Goal: Task Accomplishment & Management: Manage account settings

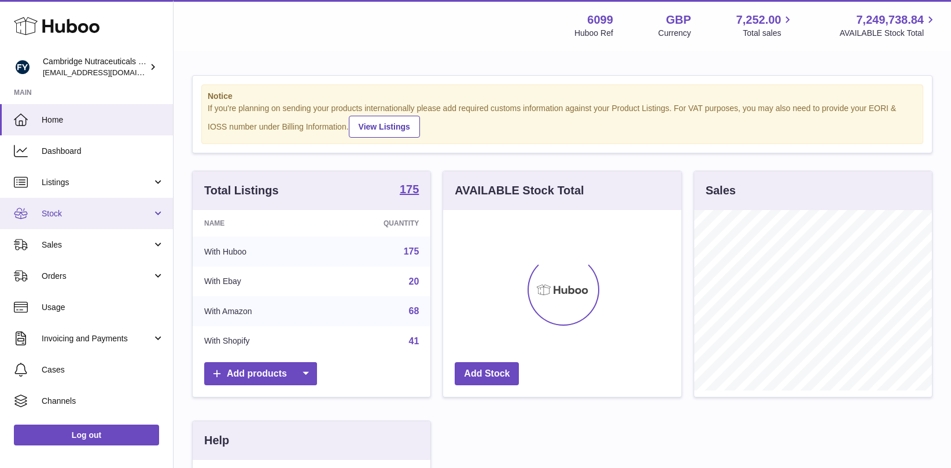
scroll to position [180, 238]
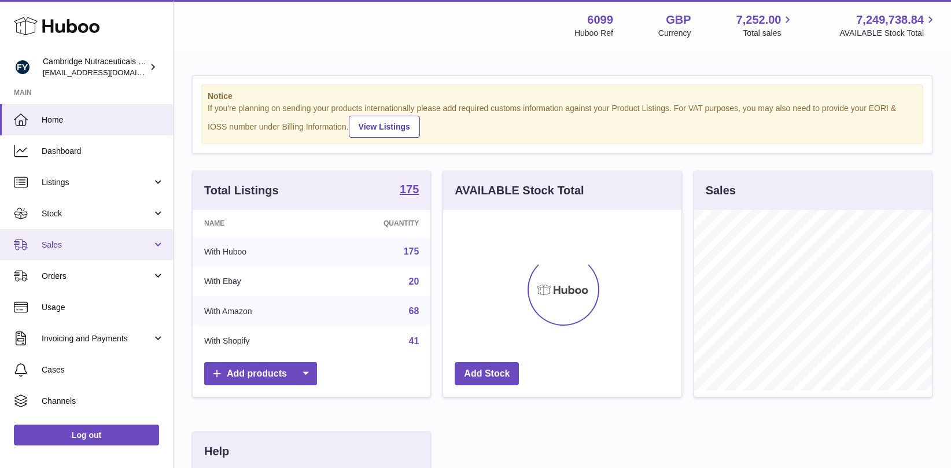
click at [67, 247] on span "Sales" at bounding box center [97, 244] width 110 height 11
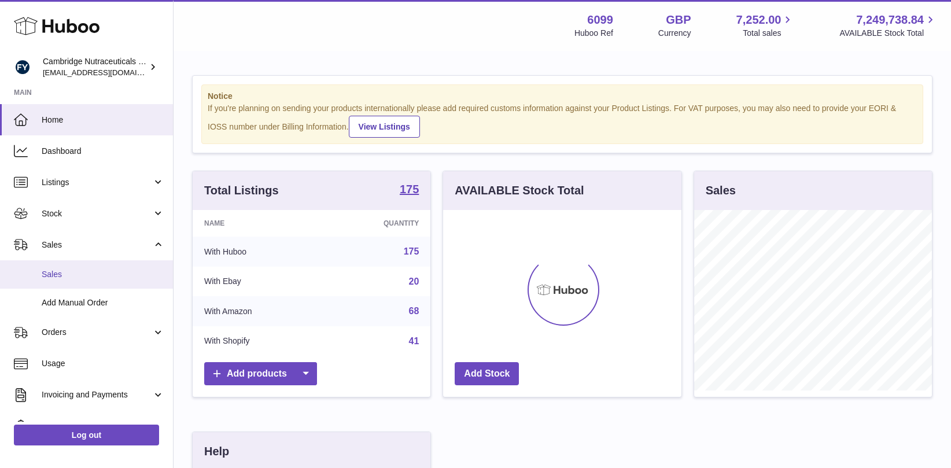
drag, startPoint x: 77, startPoint y: 279, endPoint x: 100, endPoint y: 278, distance: 23.2
click at [77, 278] on span "Sales" at bounding box center [103, 274] width 123 height 11
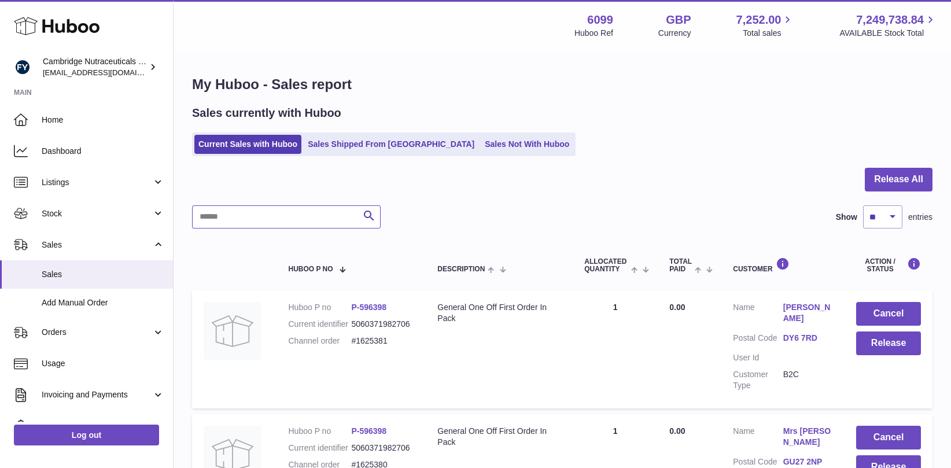
click at [325, 223] on input "text" at bounding box center [286, 216] width 189 height 23
paste input "*******"
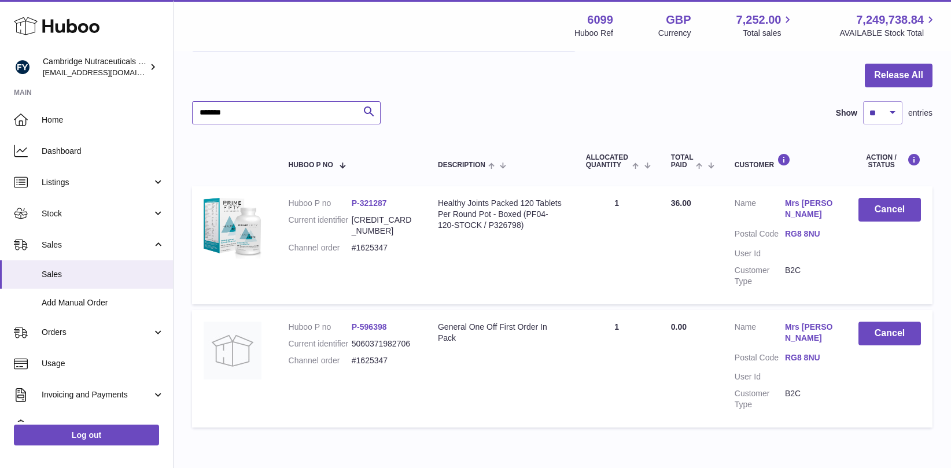
scroll to position [105, 0]
type input "*******"
click at [896, 323] on button "Cancel" at bounding box center [889, 333] width 62 height 24
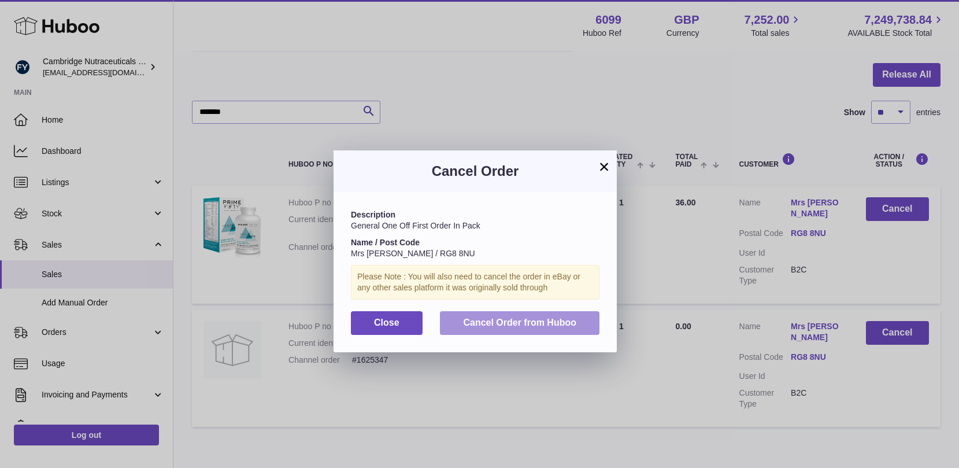
click at [559, 315] on button "Cancel Order from Huboo" at bounding box center [520, 323] width 160 height 24
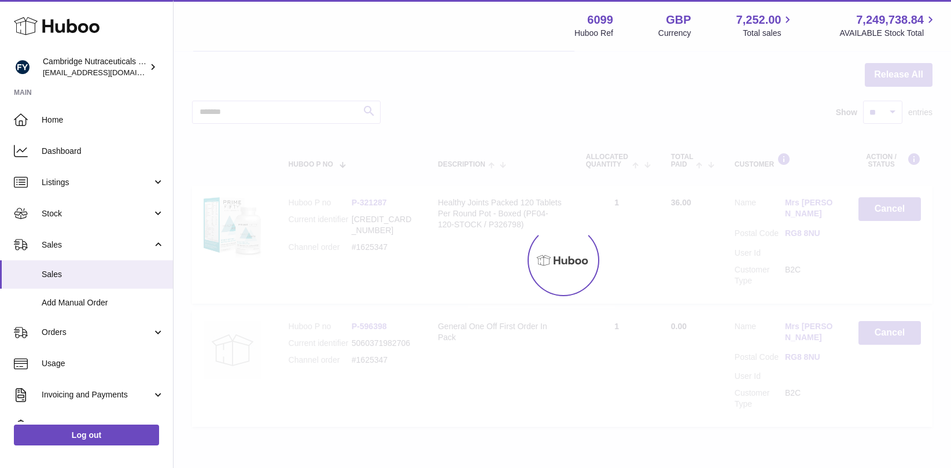
scroll to position [27, 0]
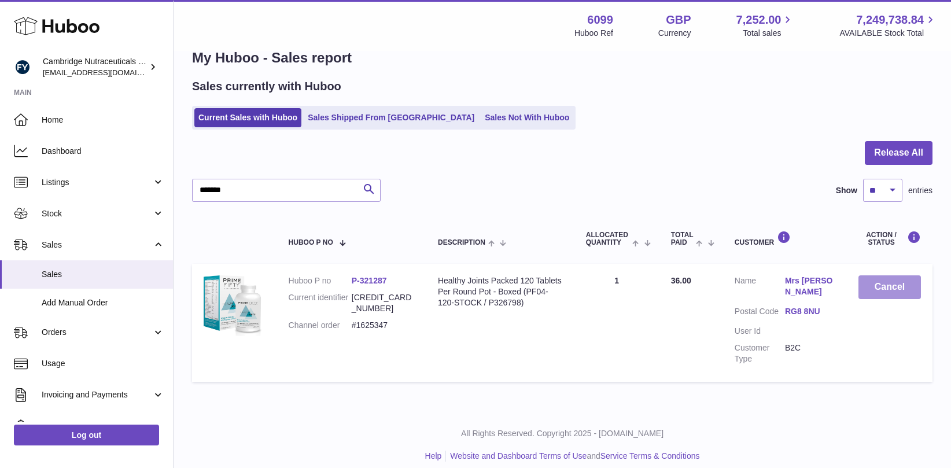
click at [889, 290] on button "Cancel" at bounding box center [889, 287] width 62 height 24
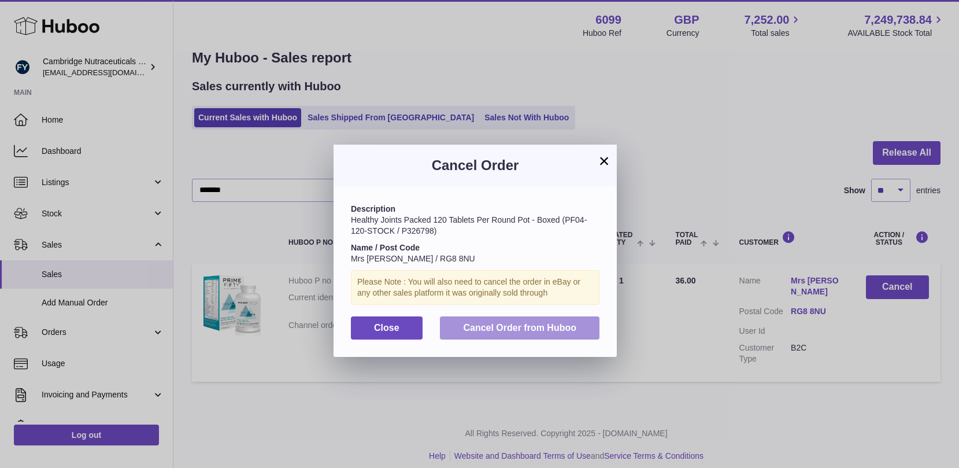
click at [560, 334] on button "Cancel Order from Huboo" at bounding box center [520, 328] width 160 height 24
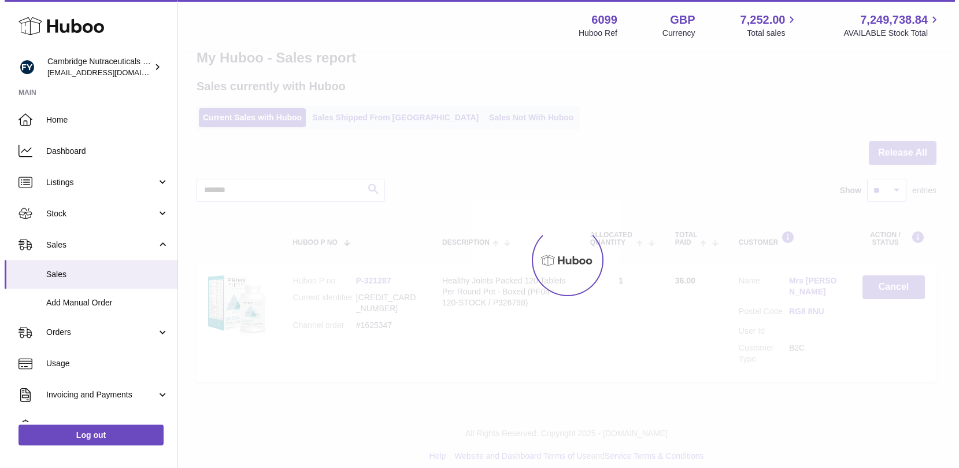
scroll to position [0, 0]
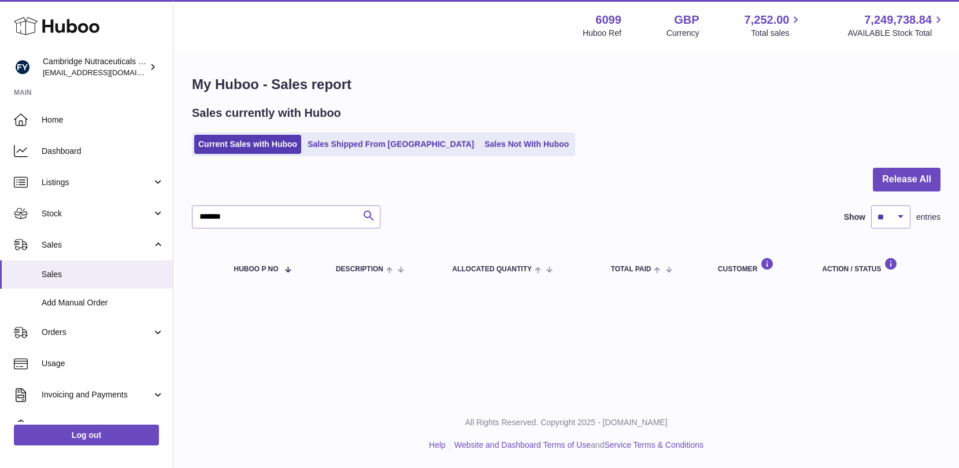
click at [368, 217] on icon "submit" at bounding box center [369, 216] width 14 height 14
click at [369, 219] on icon "submit" at bounding box center [369, 216] width 14 height 14
drag, startPoint x: 301, startPoint y: 225, endPoint x: 173, endPoint y: 219, distance: 127.9
click at [173, 219] on div "Huboo Cambridge Nutraceuticals Ltd huboo@camnutra.com Main Home Dashboard Listi…" at bounding box center [479, 234] width 959 height 468
drag, startPoint x: 291, startPoint y: 218, endPoint x: 168, endPoint y: 194, distance: 126.0
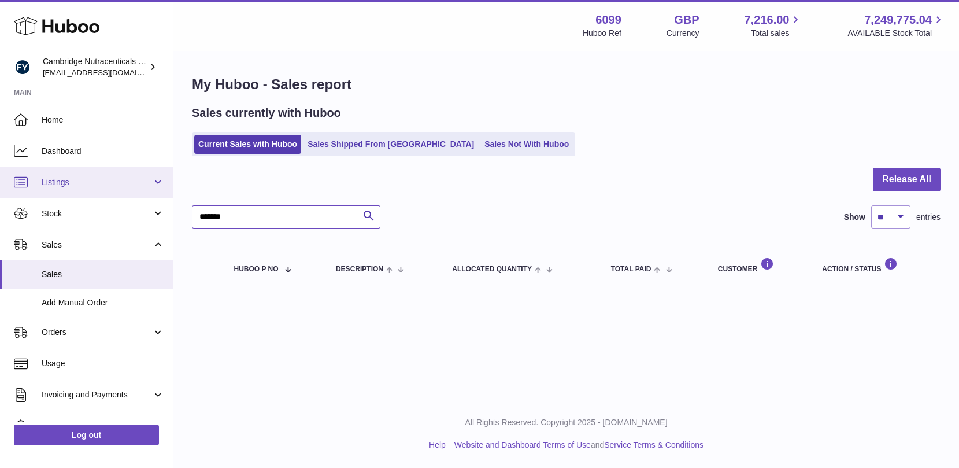
click at [163, 209] on div "Huboo Cambridge Nutraceuticals Ltd huboo@camnutra.com Main Home Dashboard Listi…" at bounding box center [479, 234] width 959 height 468
paste input "*******"
type input "*******"
click at [370, 217] on icon "submit" at bounding box center [369, 216] width 14 height 14
